Goal: Information Seeking & Learning: Learn about a topic

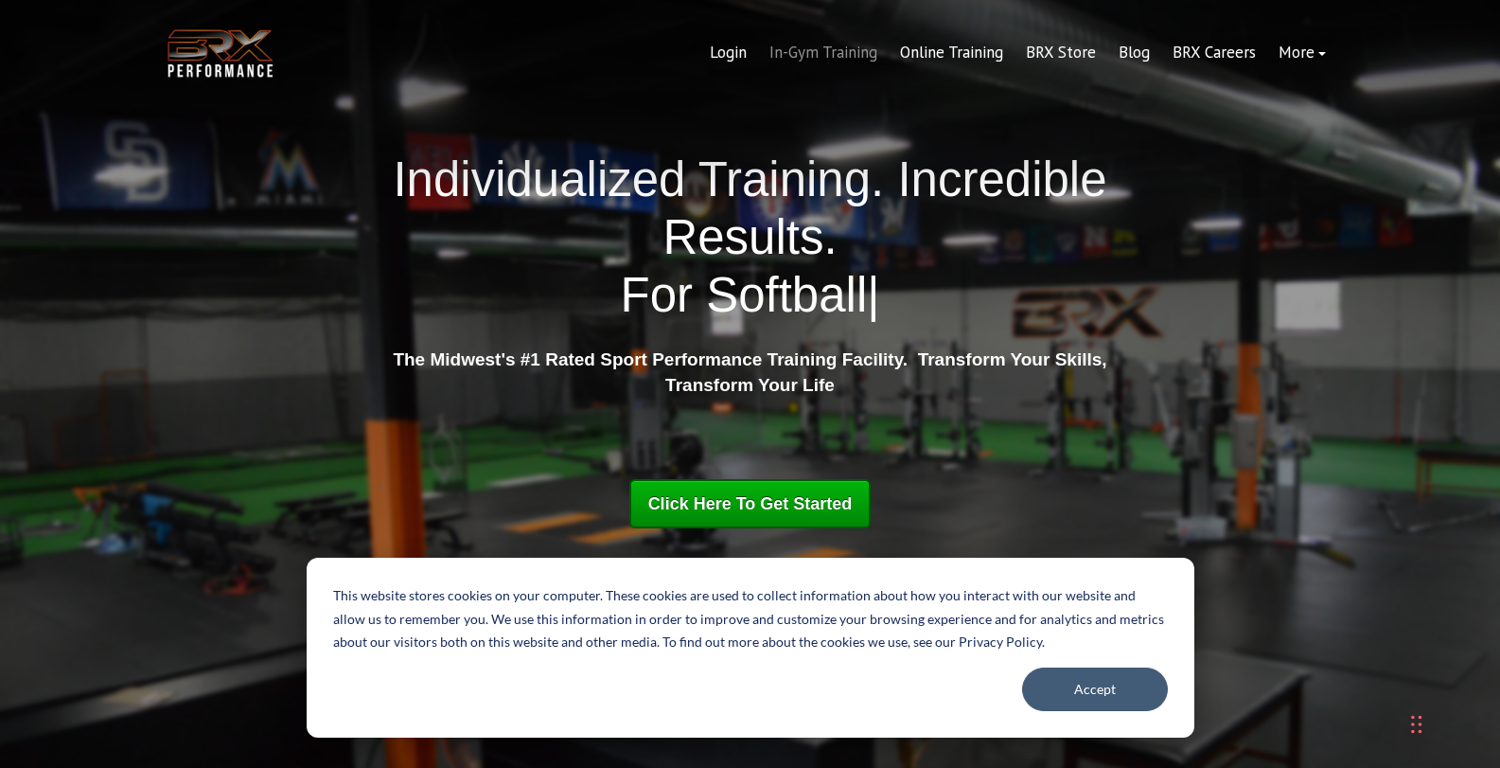
click at [827, 51] on link "In-Gym Training" at bounding box center [823, 52] width 131 height 45
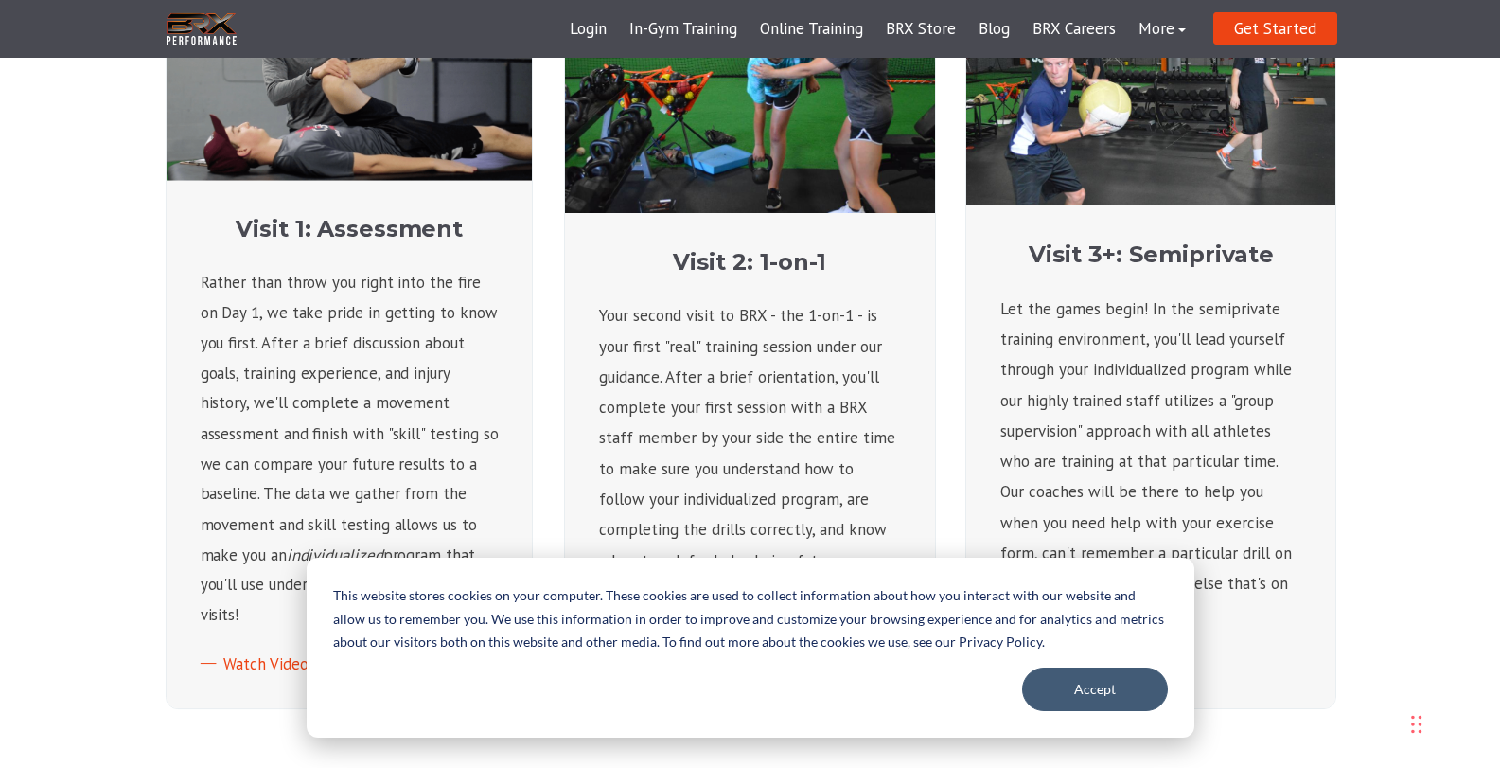
scroll to position [757, 0]
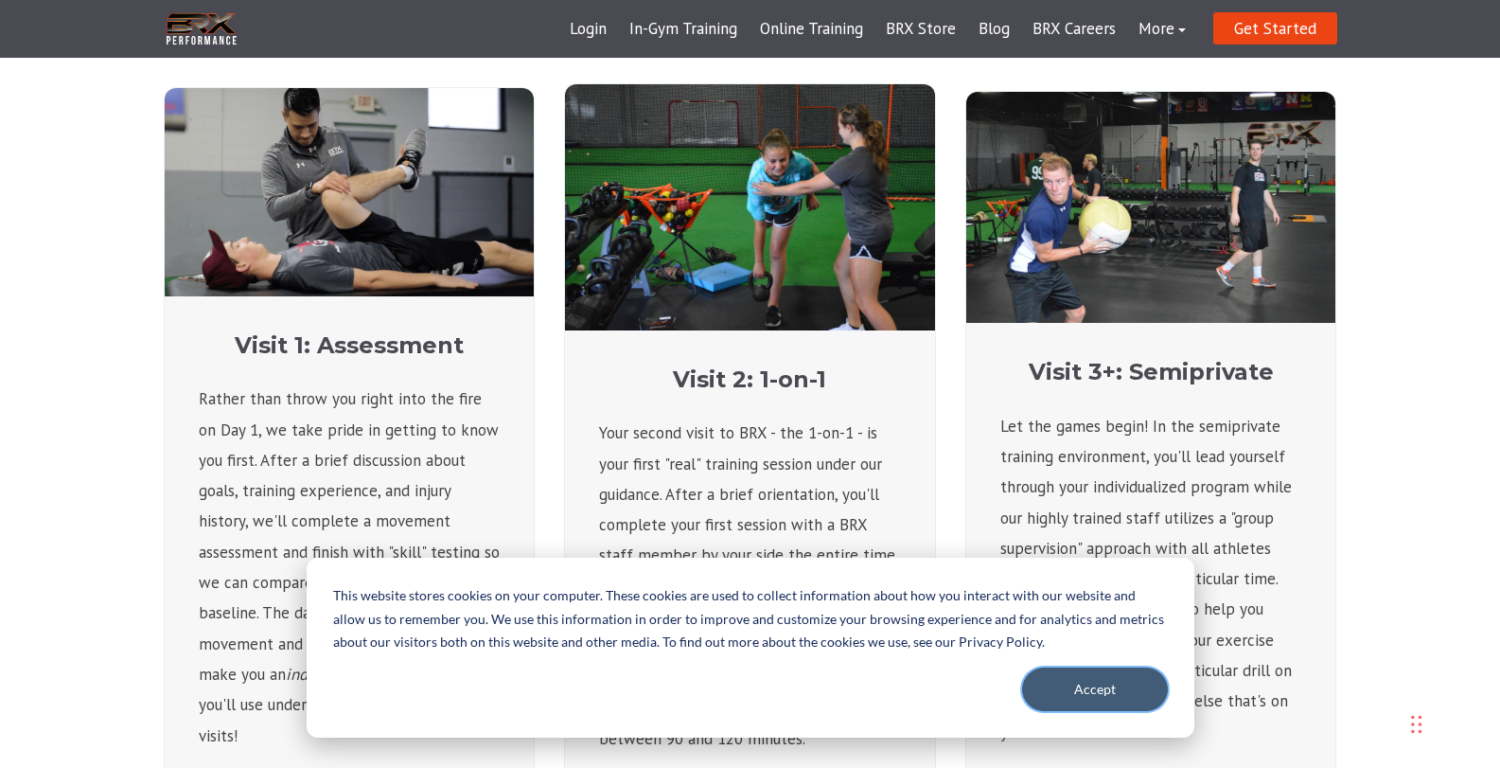
click at [1090, 685] on button "Accept" at bounding box center [1095, 689] width 146 height 44
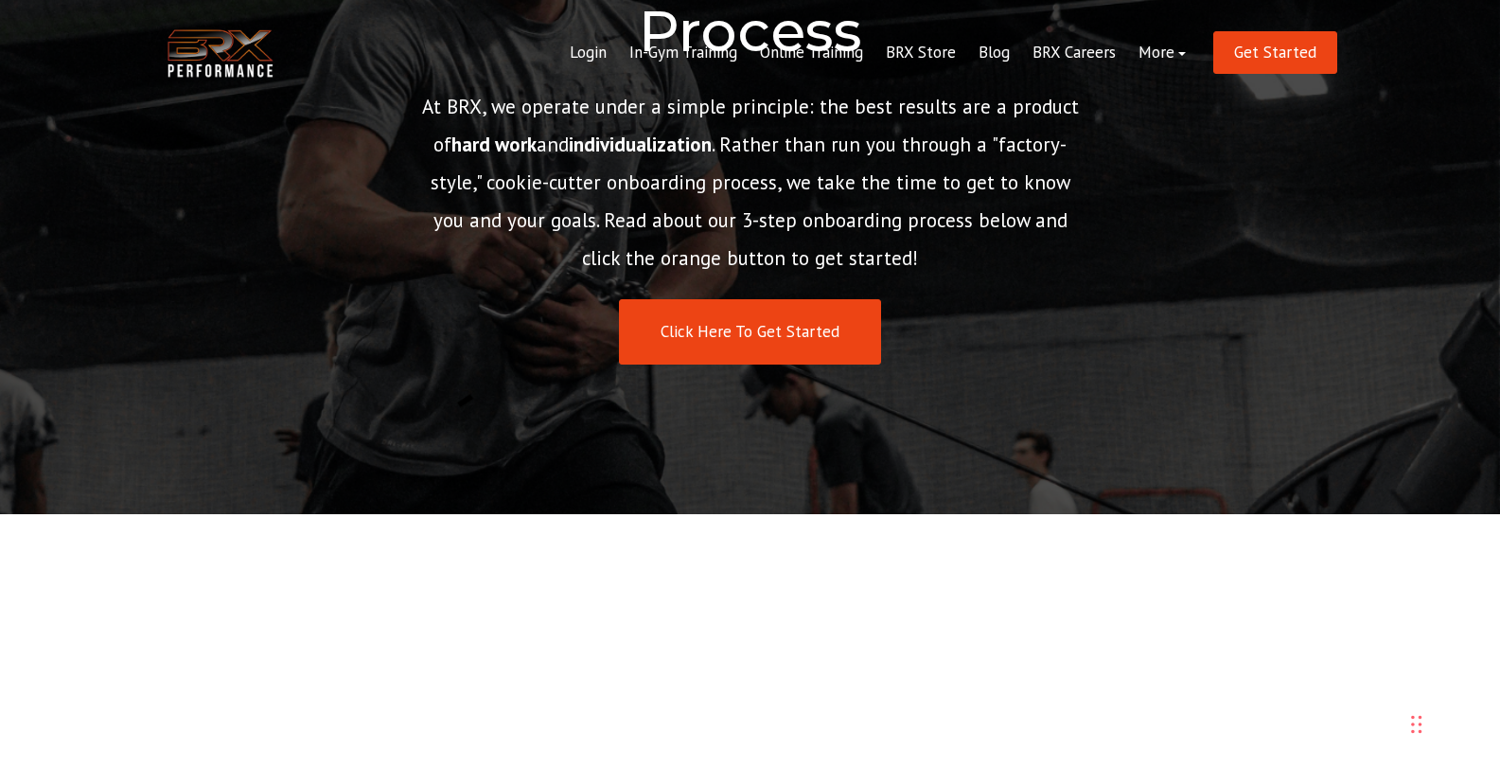
scroll to position [0, 0]
